Goal: Find specific page/section: Find specific page/section

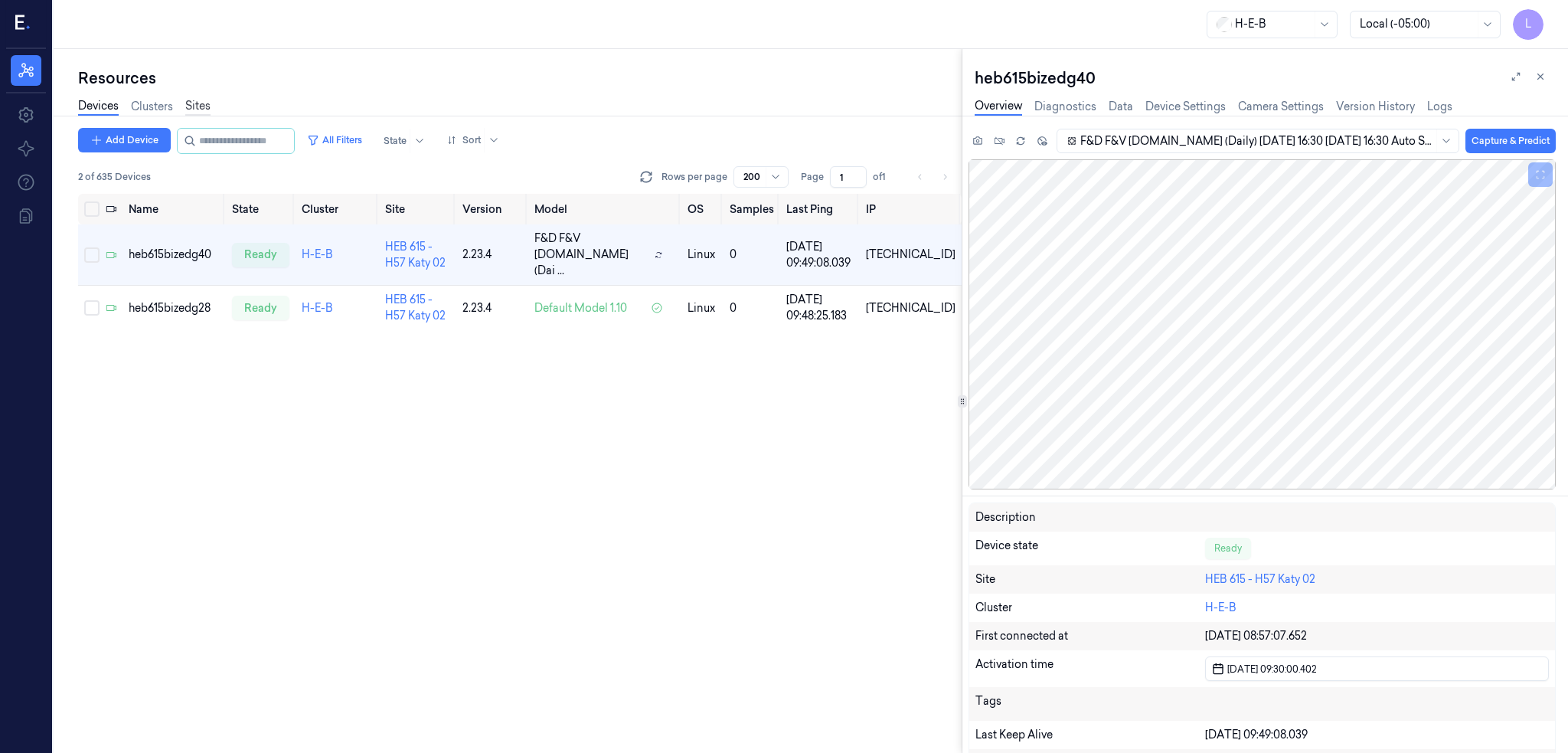
click at [191, 104] on link "Sites" at bounding box center [198, 107] width 25 height 17
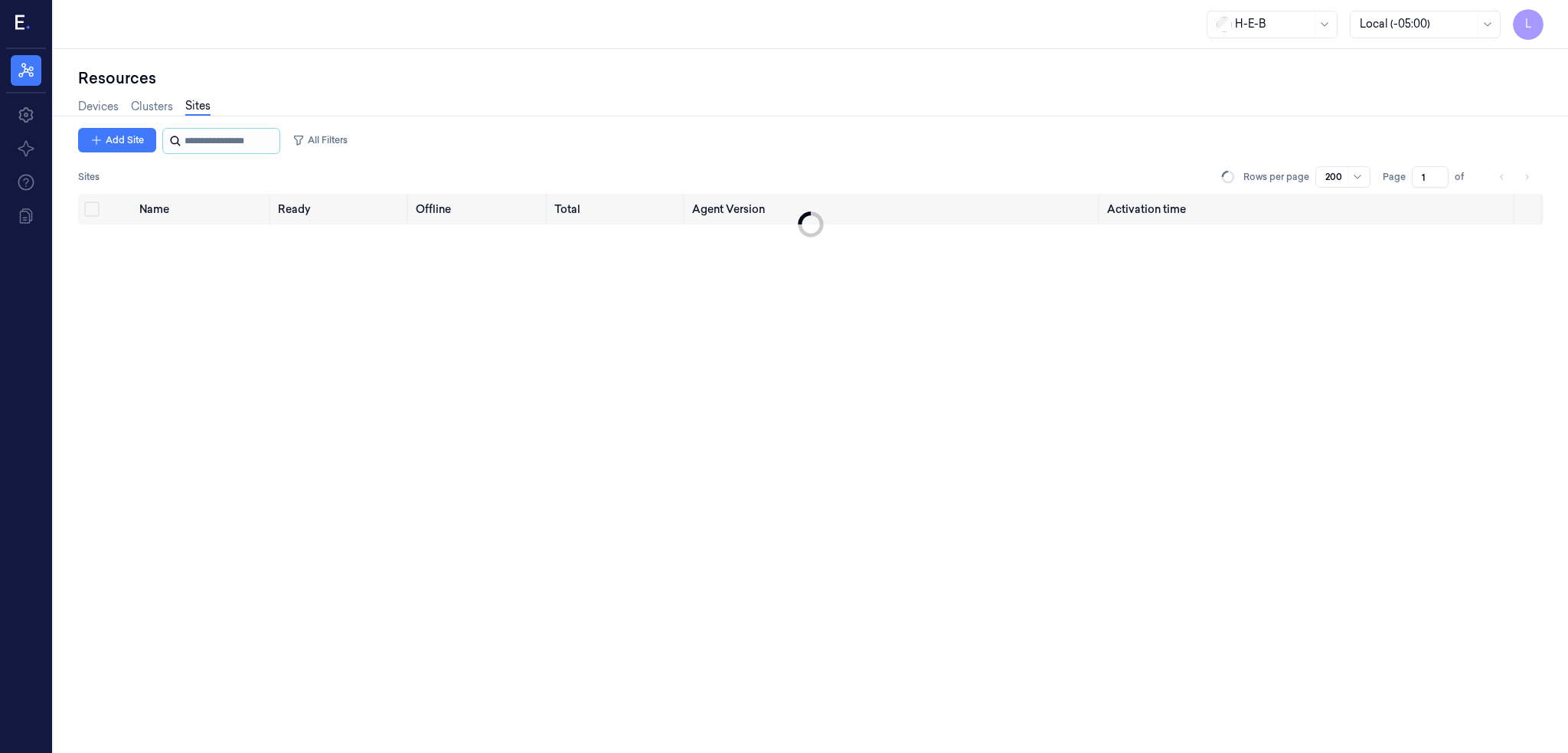
click at [215, 135] on input "string" at bounding box center [230, 140] width 92 height 25
type input "***"
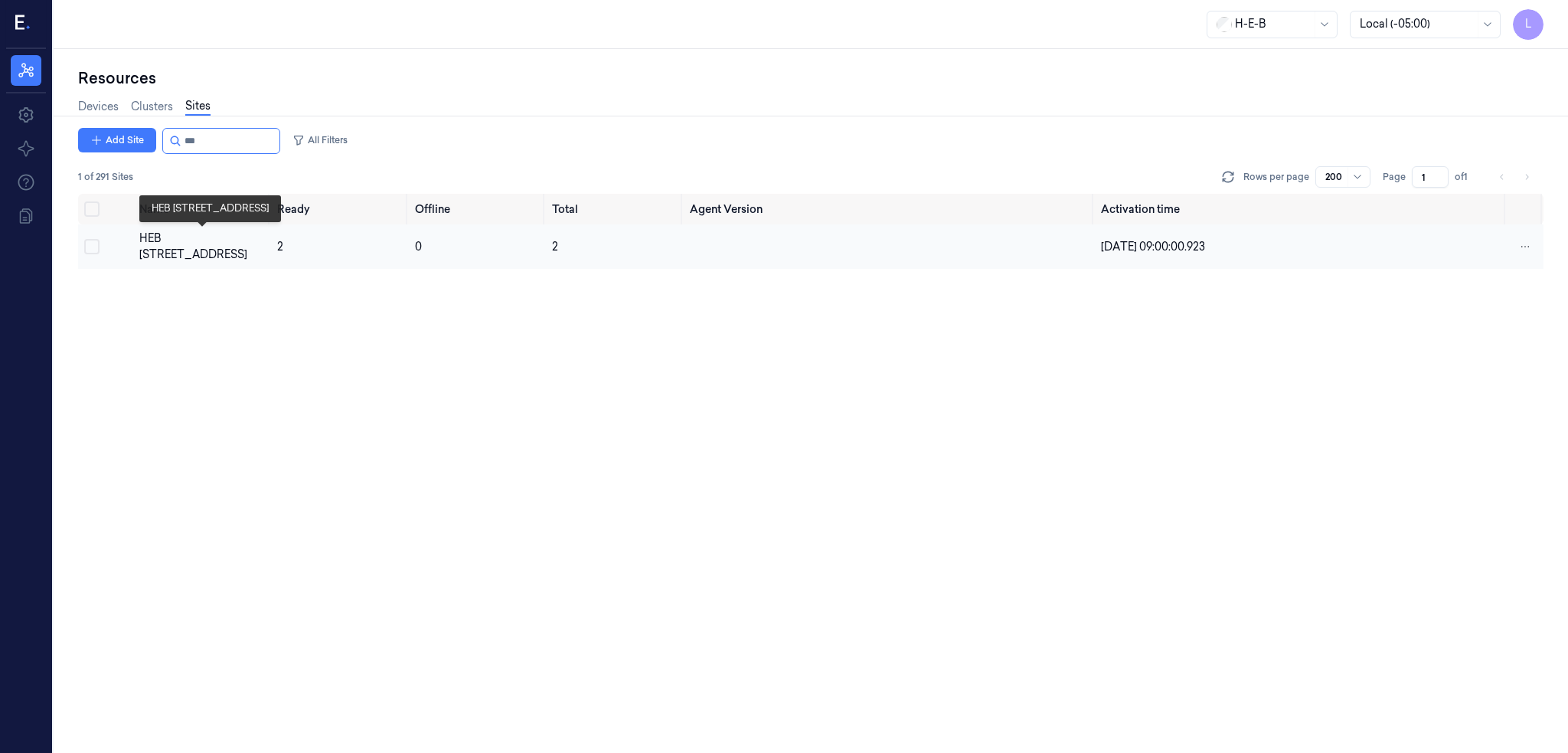
click at [184, 241] on div "HEB [STREET_ADDRESS]" at bounding box center [202, 246] width 126 height 32
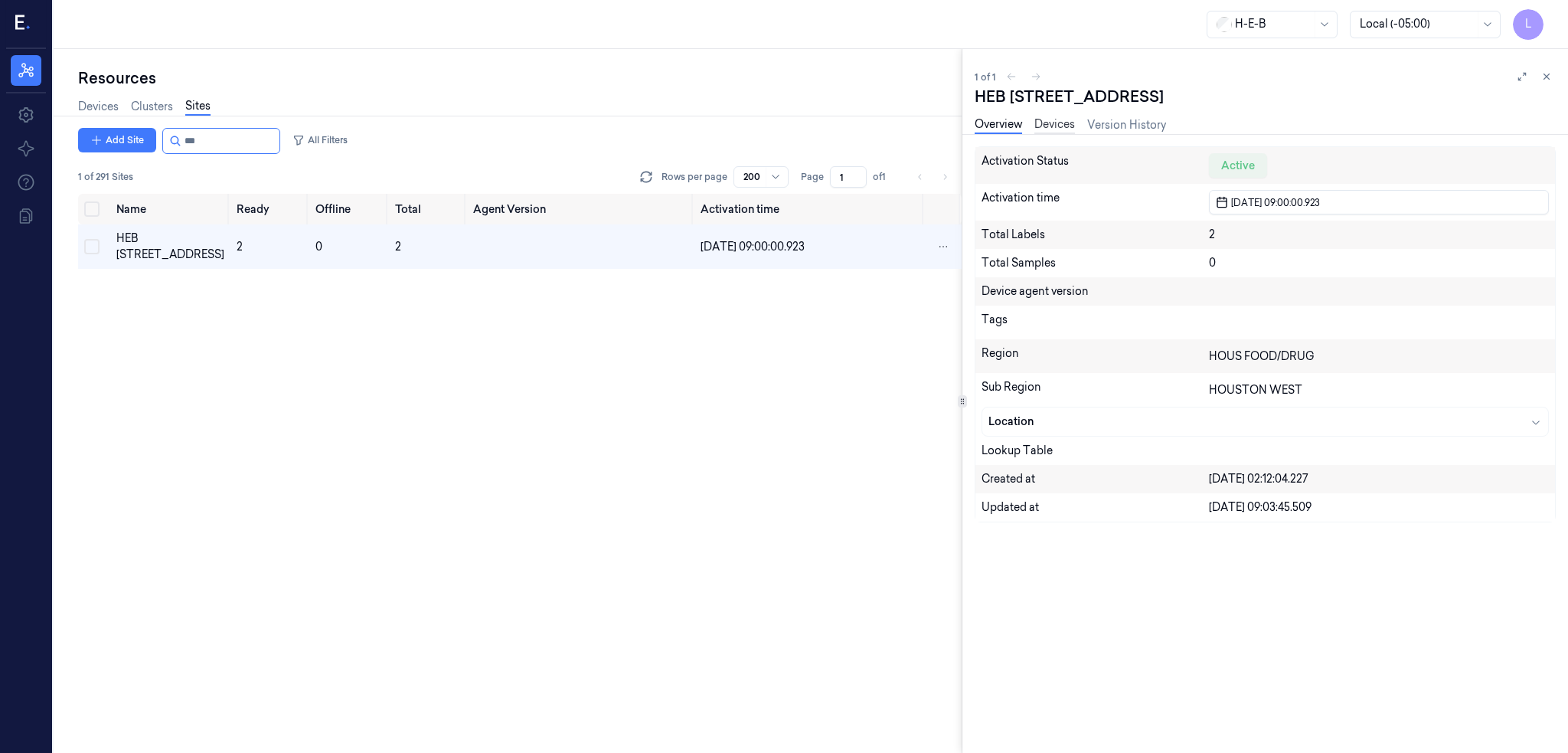
click at [1054, 131] on link "Devices" at bounding box center [1054, 125] width 40 height 17
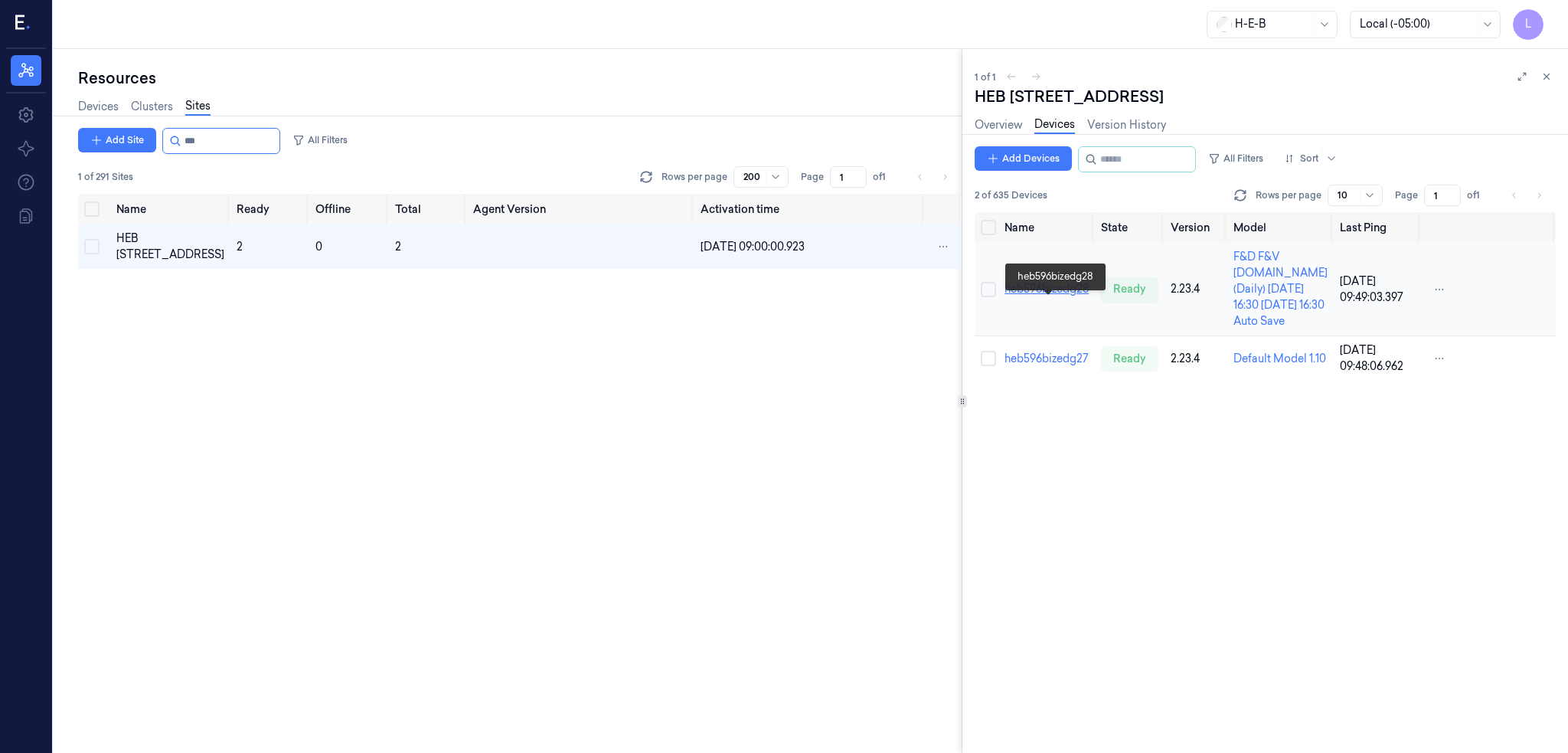
click at [1062, 295] on link "heb596bizedg28" at bounding box center [1046, 288] width 84 height 13
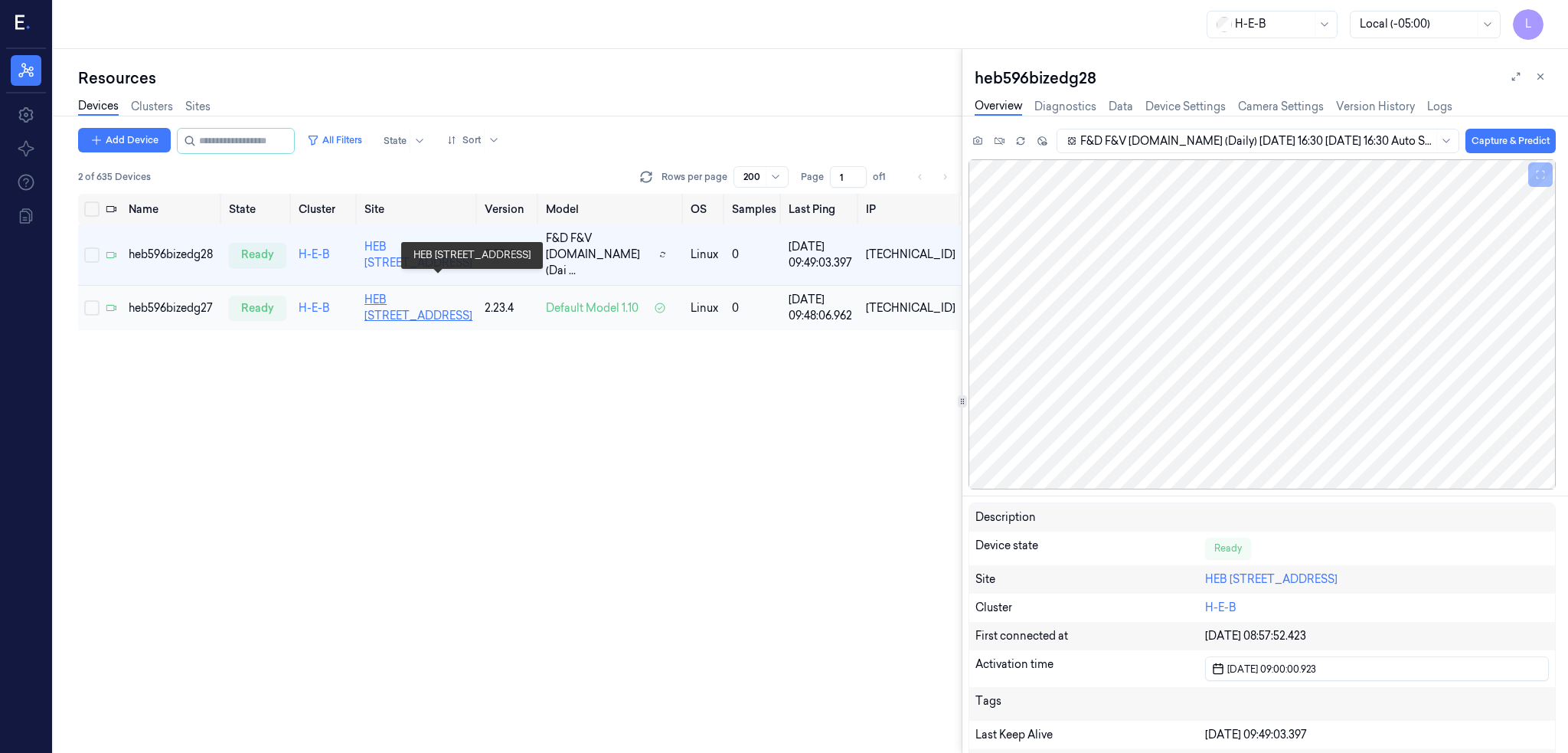
click at [418, 298] on link "HEB [STREET_ADDRESS]" at bounding box center [418, 307] width 108 height 30
click at [178, 300] on div "heb596bizedg27" at bounding box center [172, 308] width 88 height 16
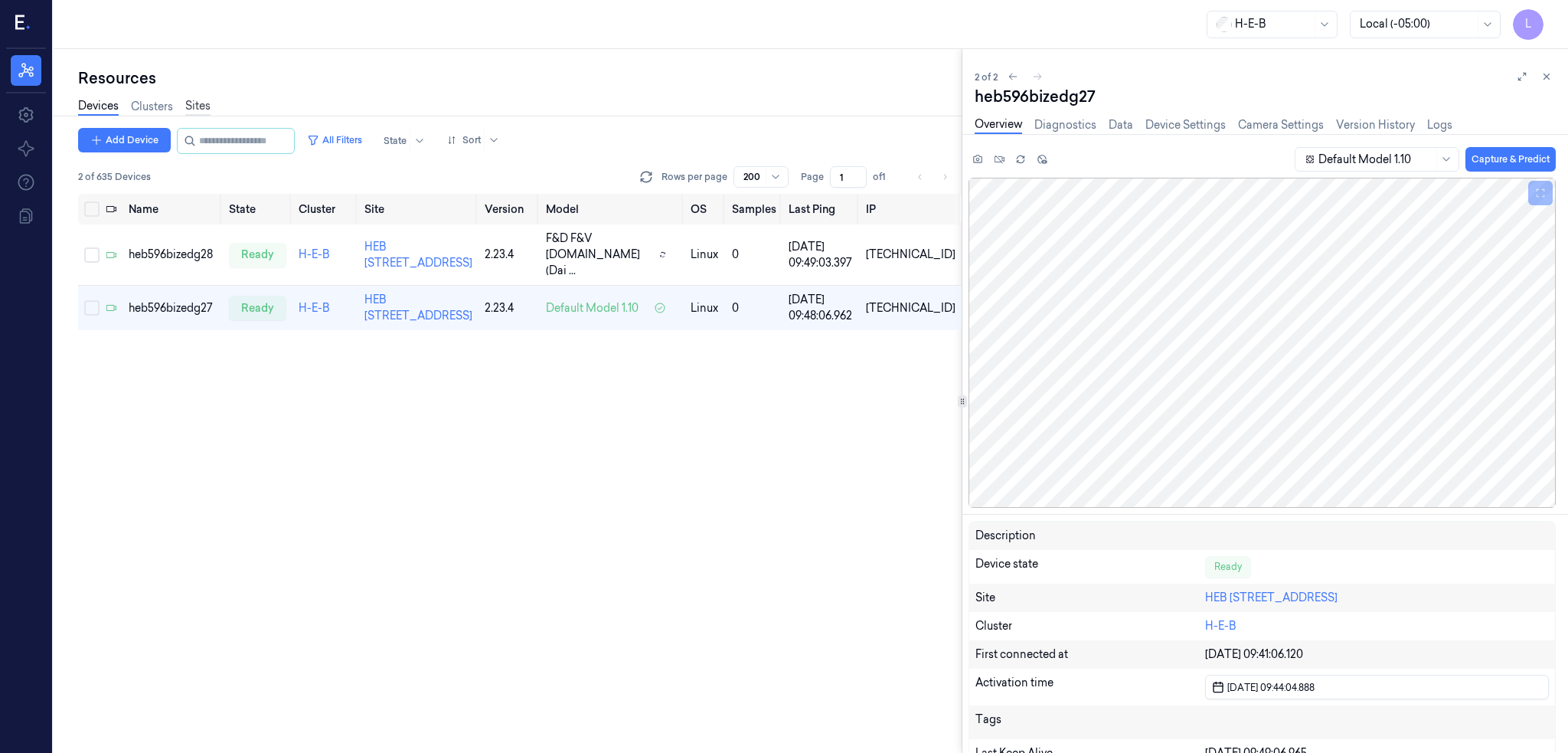
click at [200, 109] on link "Sites" at bounding box center [198, 107] width 25 height 17
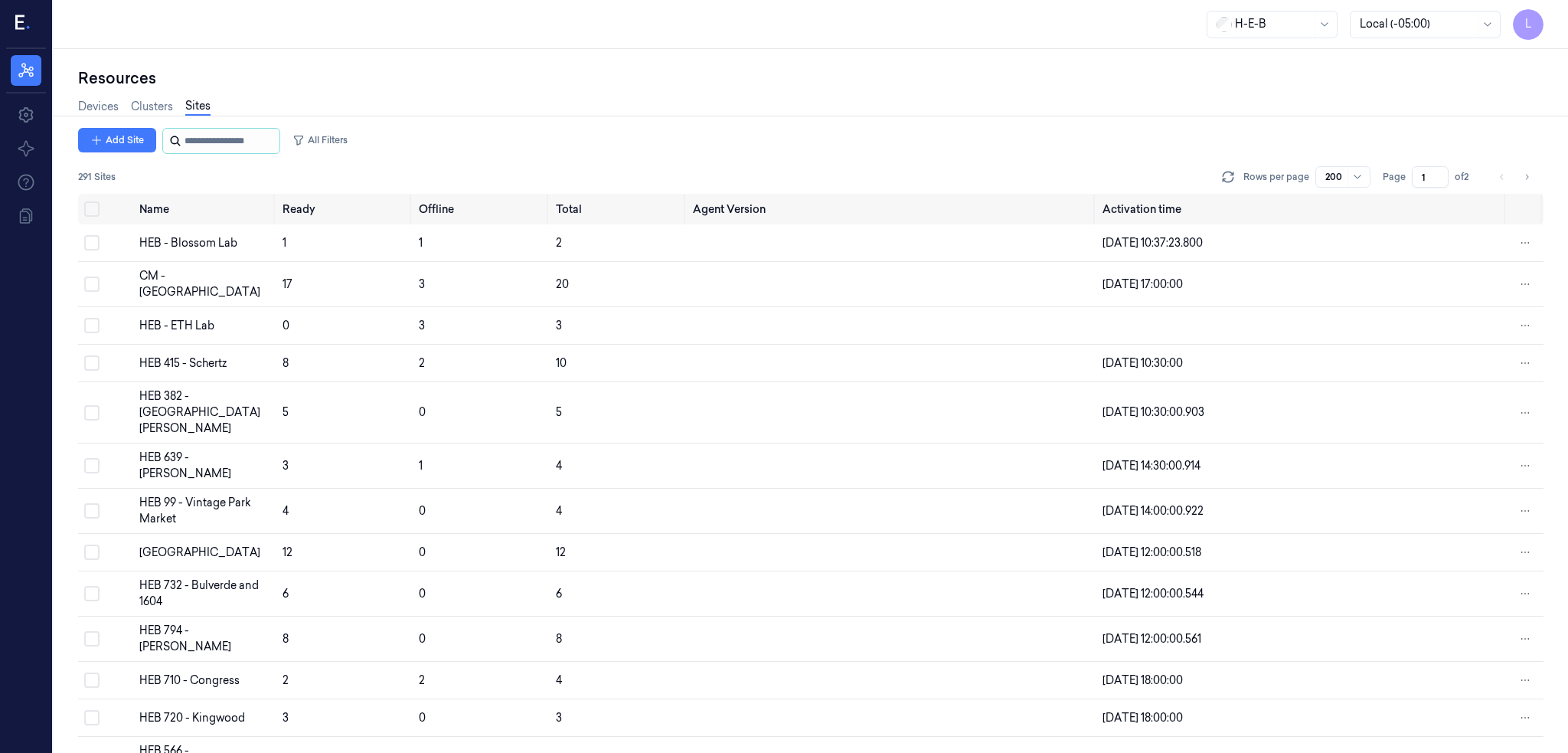
click at [208, 135] on input "string" at bounding box center [230, 140] width 92 height 25
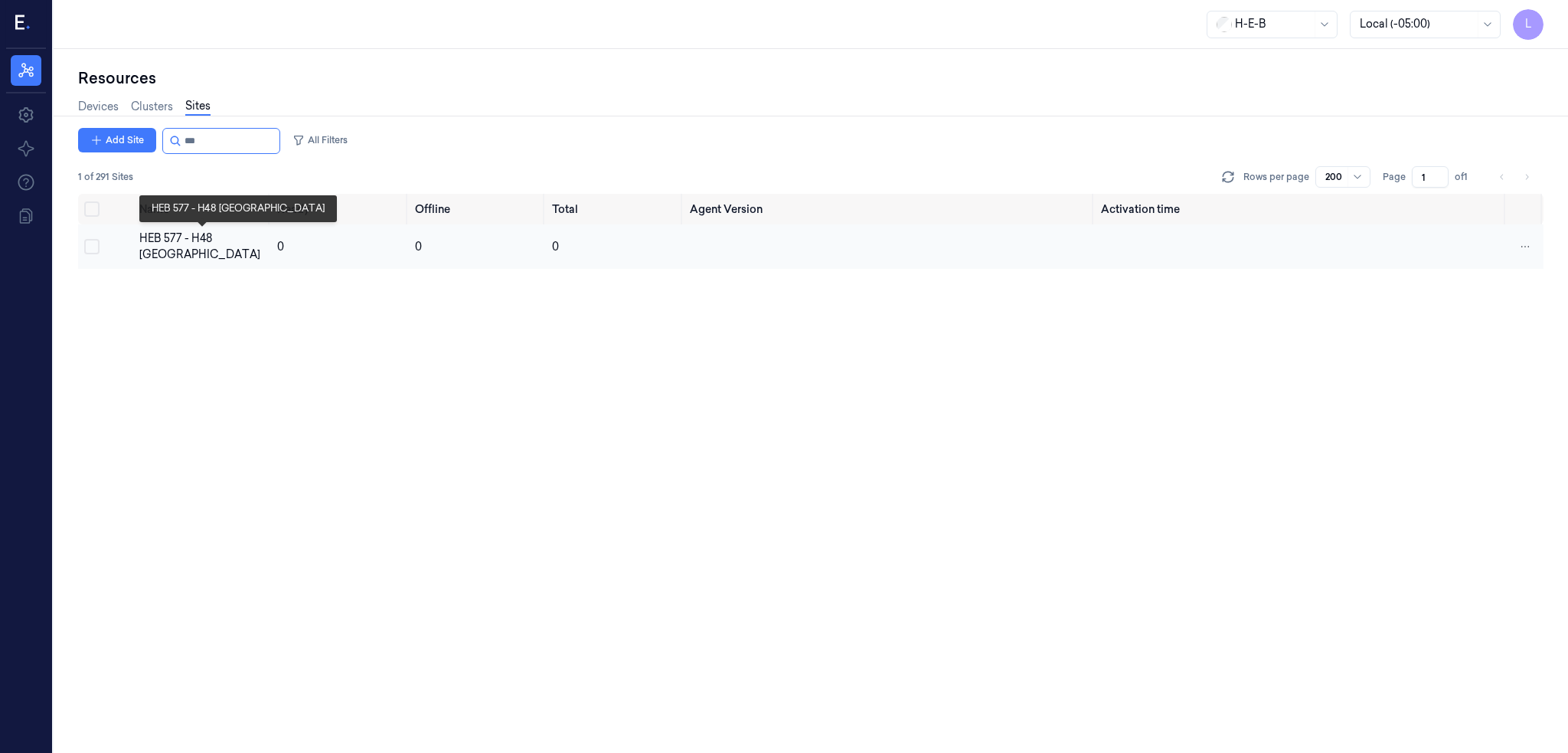
type input "***"
click at [161, 261] on div "HEB 577 - H48 [GEOGRAPHIC_DATA]" at bounding box center [203, 246] width 127 height 32
